Goal: Task Accomplishment & Management: Use online tool/utility

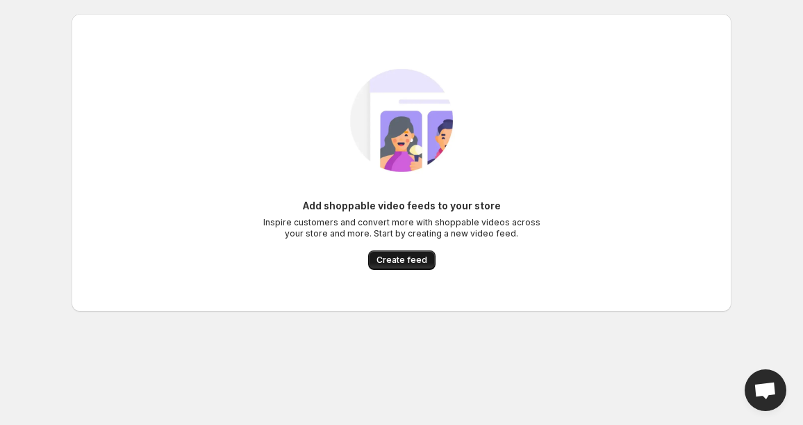
click at [407, 261] on span "Create feed" at bounding box center [402, 259] width 51 height 11
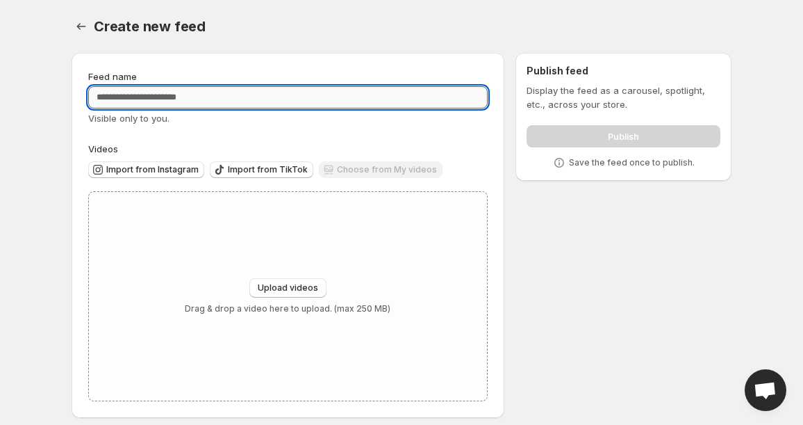
click at [197, 99] on input "Feed name" at bounding box center [288, 97] width 400 height 22
type input "**********"
click at [179, 167] on span "Import from Instagram" at bounding box center [152, 169] width 92 height 11
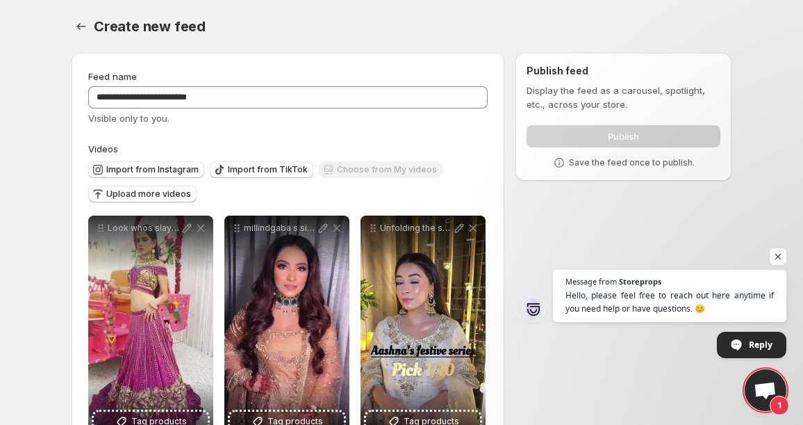
click at [611, 136] on div "Publish" at bounding box center [624, 134] width 194 height 28
click at [607, 137] on div "Publish" at bounding box center [624, 134] width 194 height 28
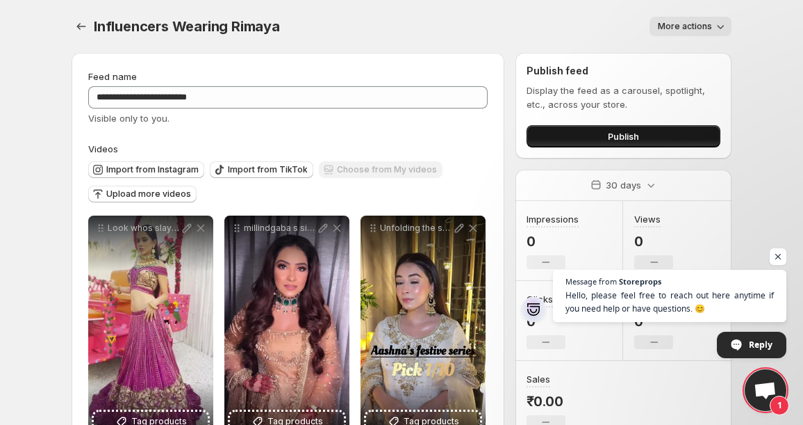
click at [628, 133] on span "Publish" at bounding box center [623, 136] width 31 height 14
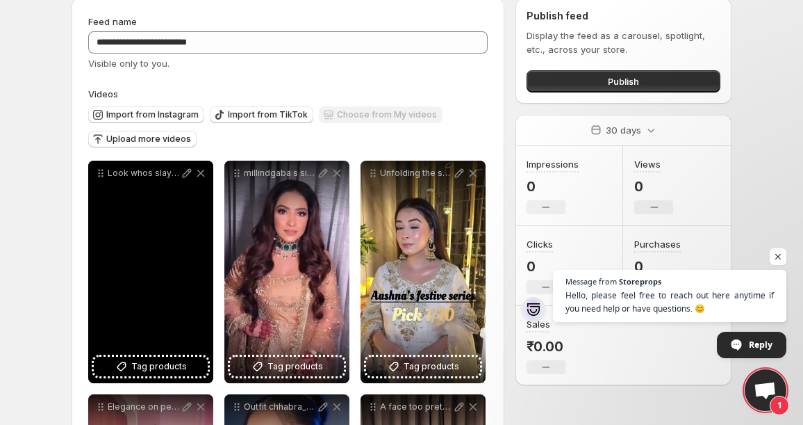
scroll to position [56, 0]
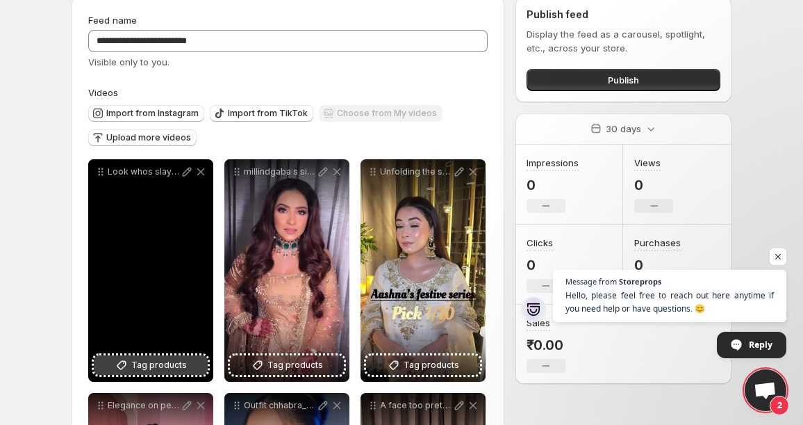
click at [145, 363] on span "Tag products" at bounding box center [159, 365] width 56 height 14
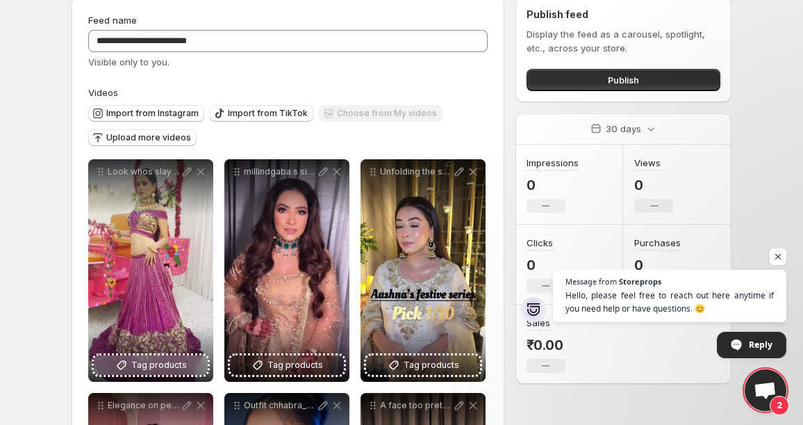
drag, startPoint x: 534, startPoint y: 6, endPoint x: 133, endPoint y: 360, distance: 534.7
click at [133, 360] on span "Tag products" at bounding box center [159, 365] width 56 height 14
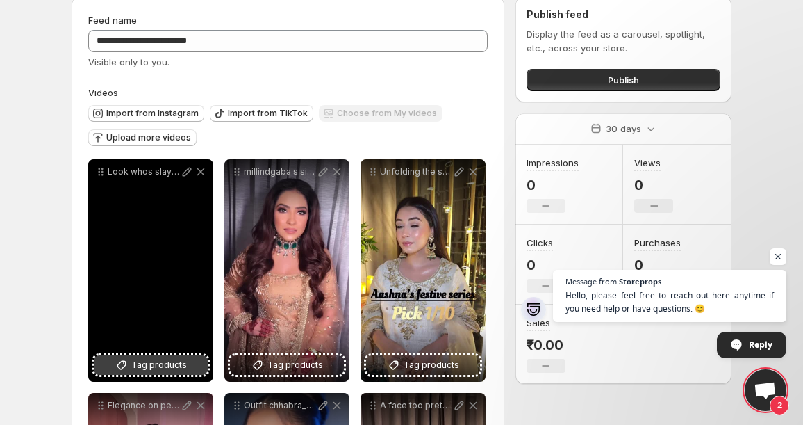
click at [136, 362] on span "Tag products" at bounding box center [159, 365] width 56 height 14
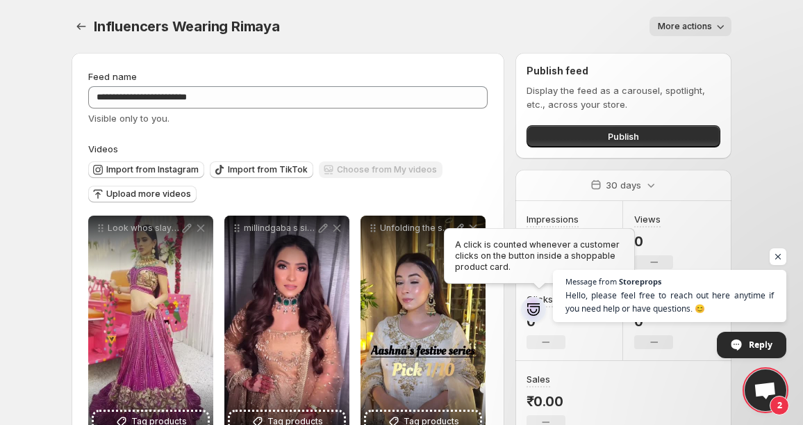
scroll to position [0, 0]
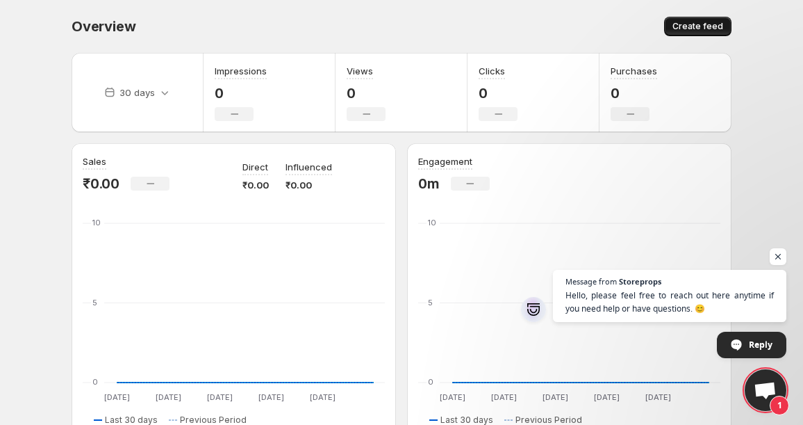
click at [713, 25] on span "Create feed" at bounding box center [698, 26] width 51 height 11
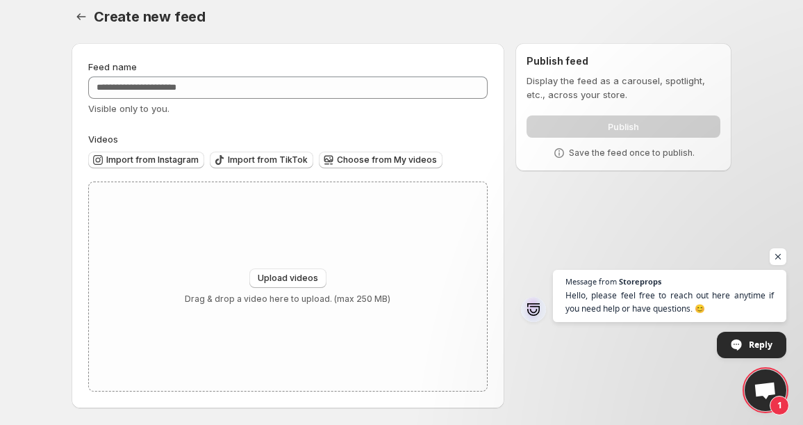
scroll to position [10, 0]
click at [84, 31] on div "Create new feed. This page is ready Create new feed" at bounding box center [402, 16] width 660 height 53
click at [79, 21] on icon "Settings" at bounding box center [81, 17] width 14 height 14
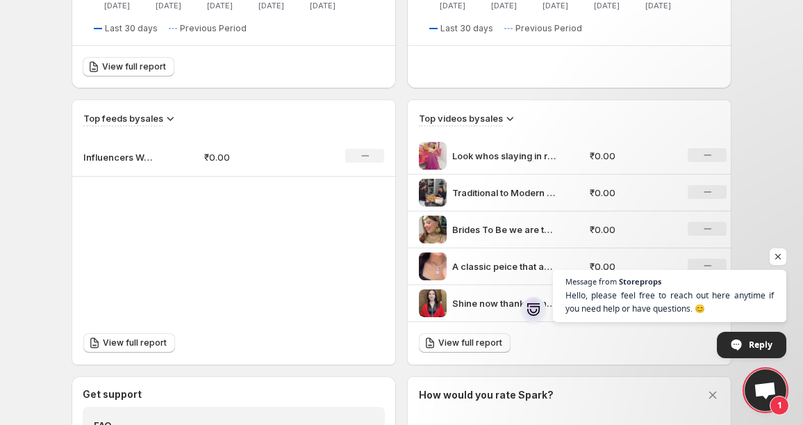
scroll to position [393, 0]
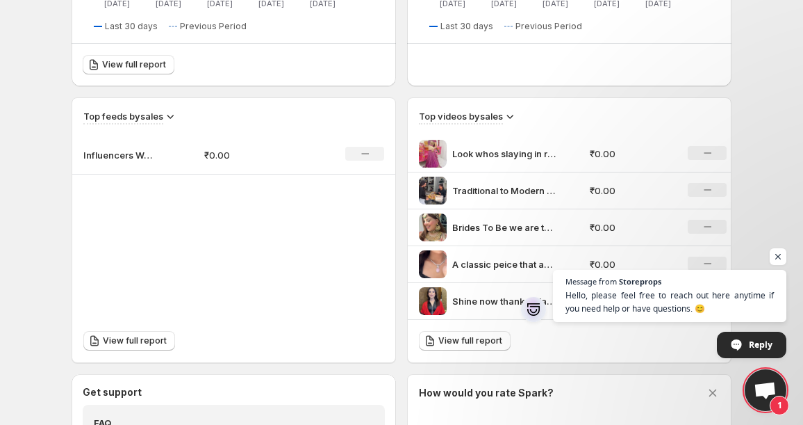
click at [117, 154] on p "Influencers Wearing Rimaya" at bounding box center [117, 155] width 69 height 14
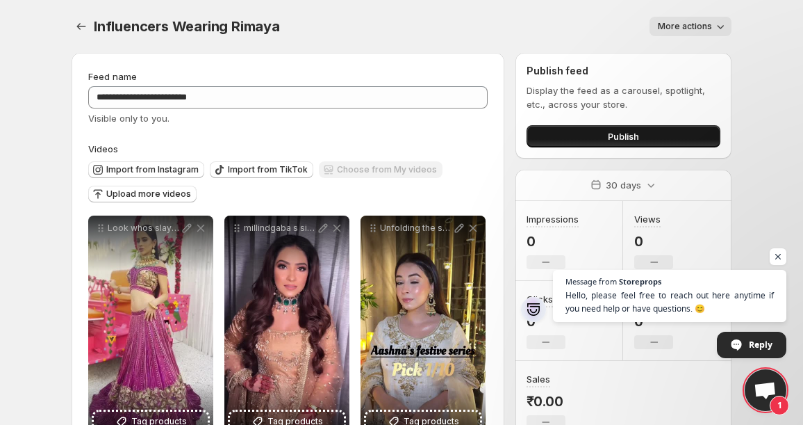
click at [612, 142] on span "Publish" at bounding box center [623, 136] width 31 height 14
